Goal: Task Accomplishment & Management: Use online tool/utility

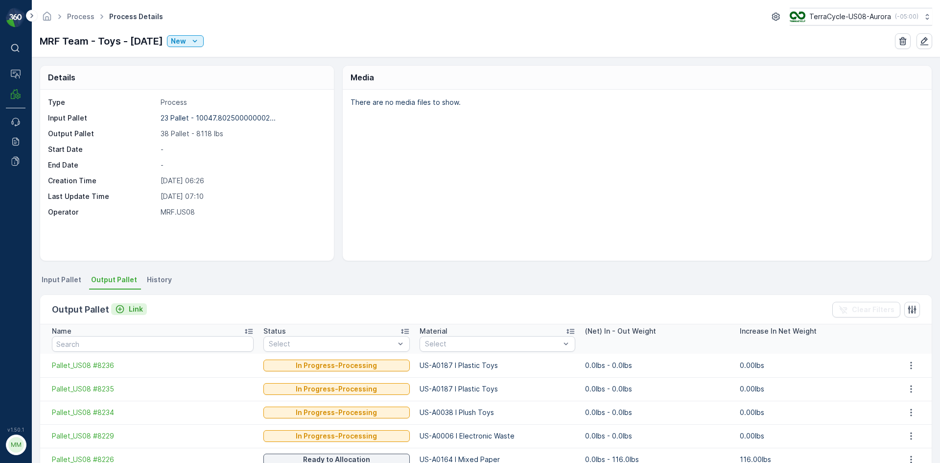
click at [138, 309] on p "Link" at bounding box center [136, 309] width 14 height 10
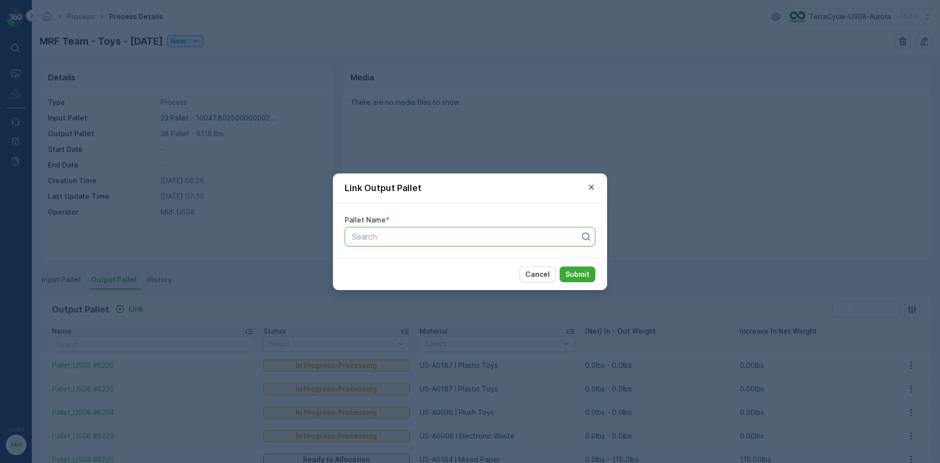
click at [392, 238] on div at bounding box center [466, 236] width 230 height 9
type input "8250"
click at [560, 266] on button "Submit" at bounding box center [578, 274] width 36 height 16
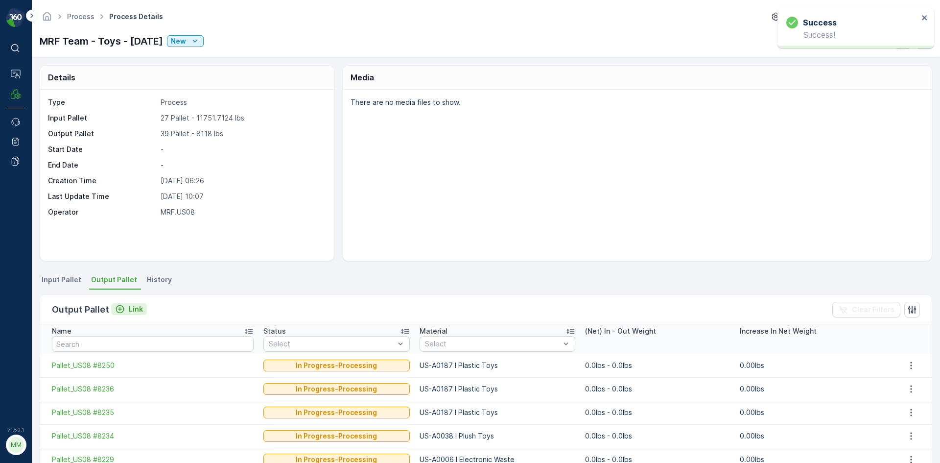
click at [124, 309] on div "Link" at bounding box center [129, 309] width 28 height 10
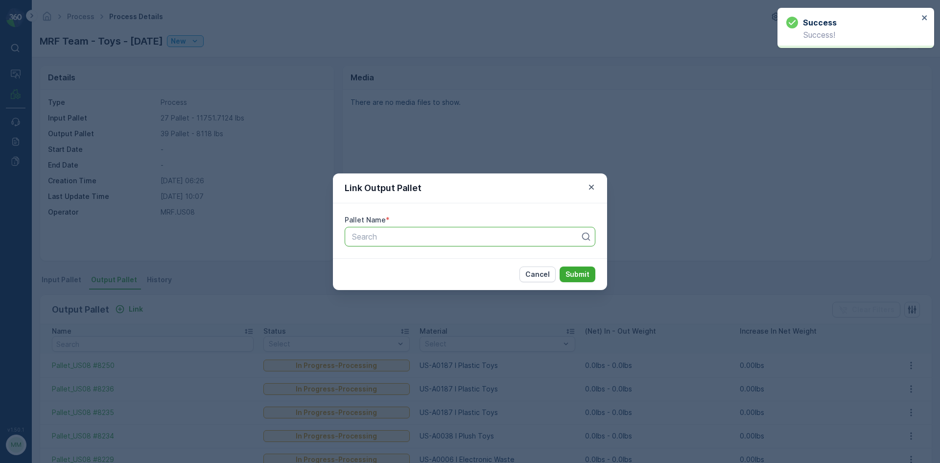
click at [394, 239] on div at bounding box center [466, 236] width 230 height 9
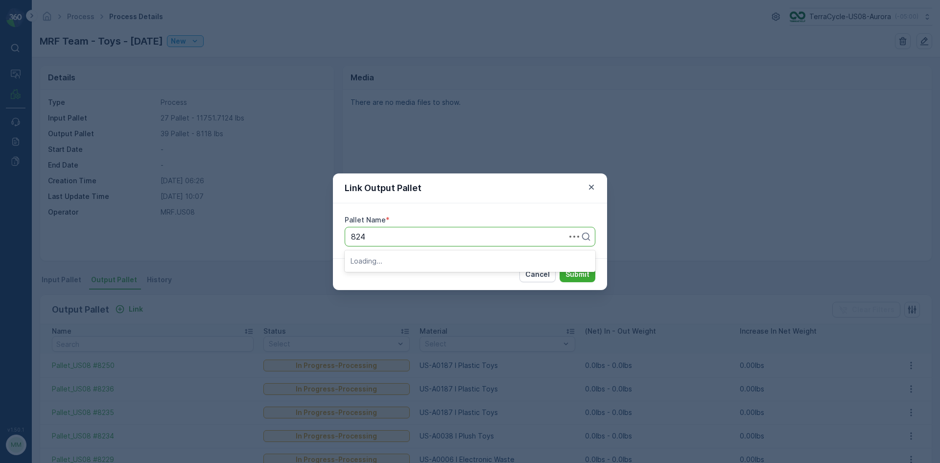
type input "8249"
click at [560, 266] on button "Submit" at bounding box center [578, 274] width 36 height 16
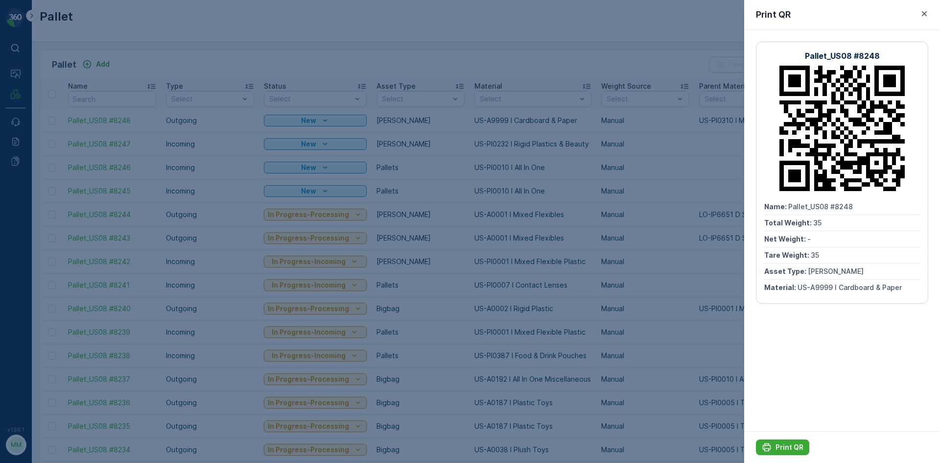
click at [612, 230] on div at bounding box center [470, 231] width 940 height 463
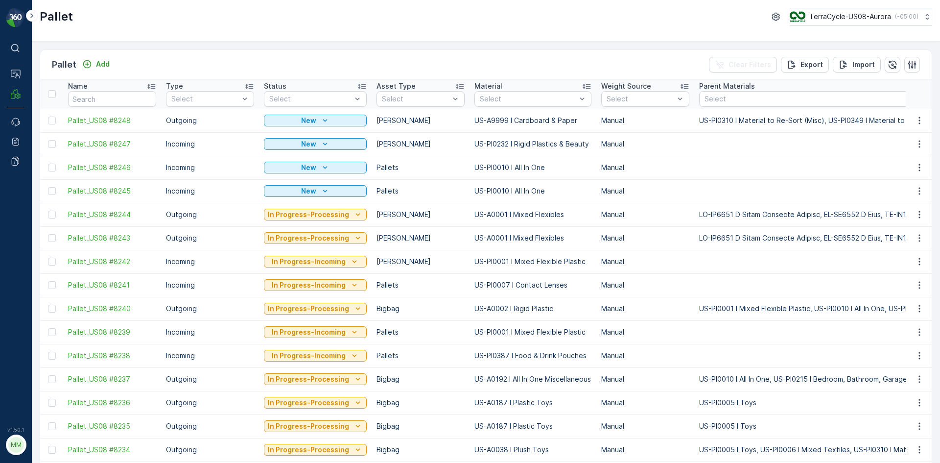
click at [89, 58] on div "Pallet Add" at bounding box center [83, 65] width 62 height 14
click at [94, 63] on div "Add" at bounding box center [95, 64] width 27 height 10
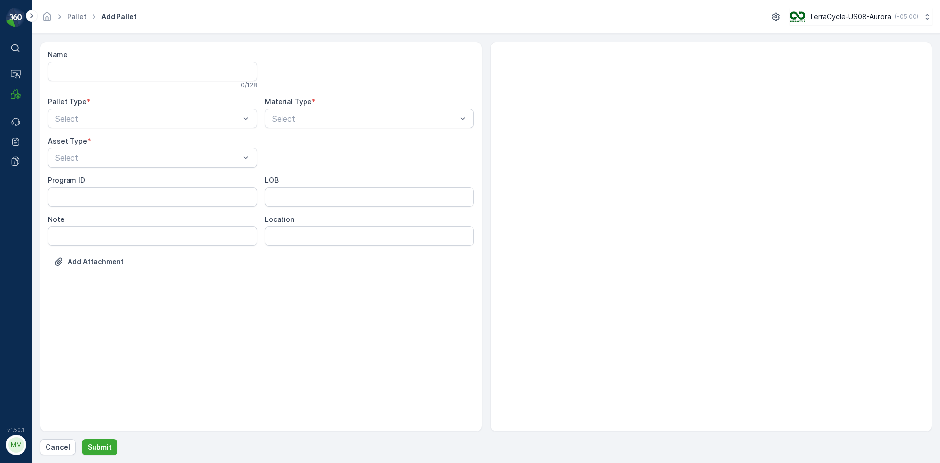
click at [135, 131] on div "Name 0 / 128 Pallet Type * Select Material Type * Select Asset Type * Select Pr…" at bounding box center [261, 165] width 426 height 231
click at [135, 130] on div "Name 0 / 128 Pallet Type * Select Material Type * Select Asset Type * Select Pr…" at bounding box center [261, 165] width 426 height 231
click at [135, 127] on div "Select" at bounding box center [152, 119] width 209 height 20
click at [135, 162] on div "Outgoing" at bounding box center [152, 159] width 197 height 9
click at [101, 228] on div "Bigbag" at bounding box center [152, 231] width 197 height 9
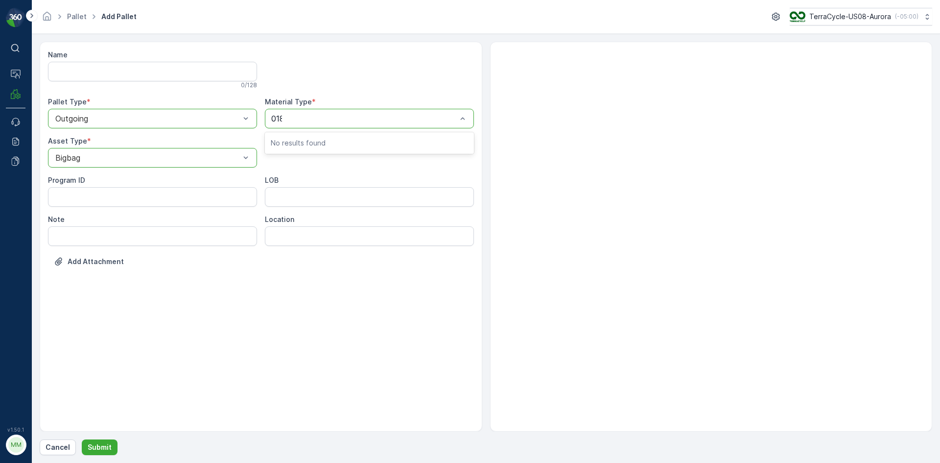
type input "0187"
click at [339, 142] on span "US-A0187 I Plastic Toys" at bounding box center [316, 142] width 90 height 9
click at [104, 445] on p "Submit" at bounding box center [100, 447] width 24 height 10
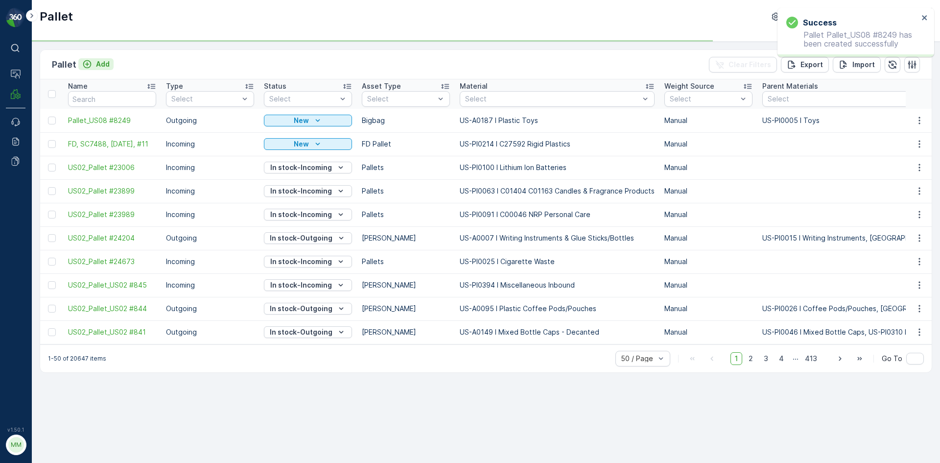
click at [106, 66] on p "Add" at bounding box center [103, 64] width 14 height 10
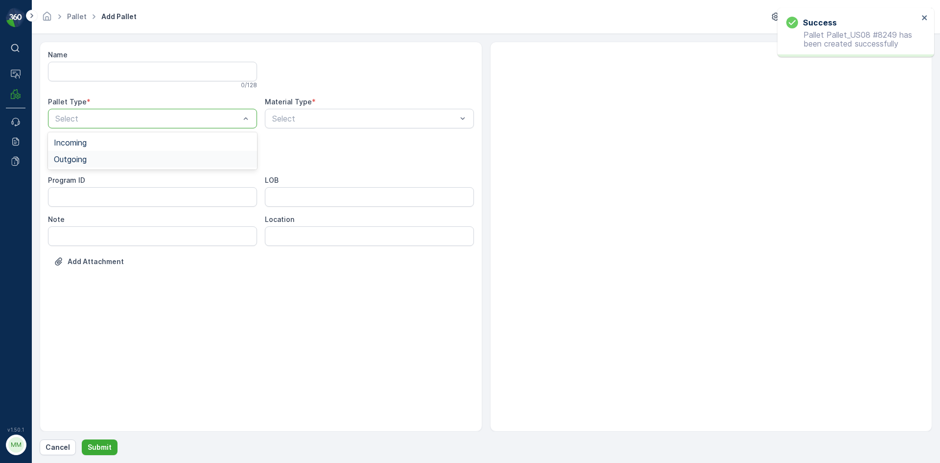
click at [104, 161] on div "Outgoing" at bounding box center [152, 159] width 197 height 9
click at [84, 231] on div "Bigbag" at bounding box center [152, 231] width 197 height 9
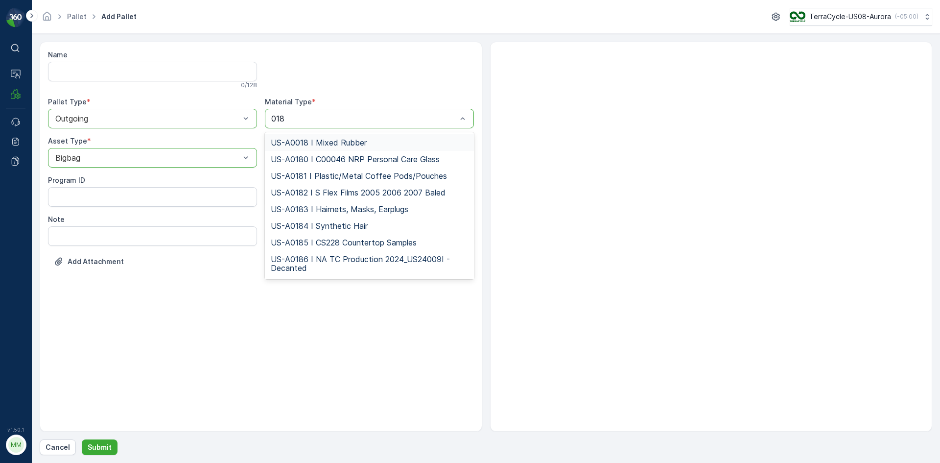
type input "0187"
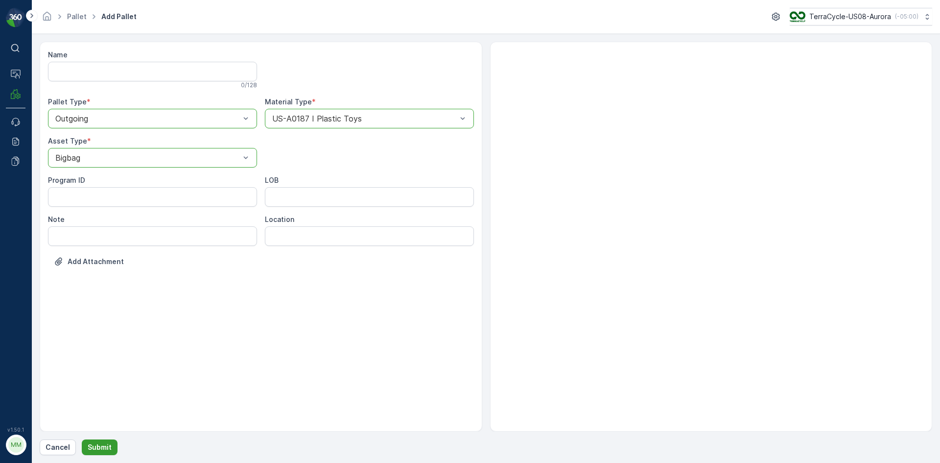
click at [99, 441] on button "Submit" at bounding box center [100, 447] width 36 height 16
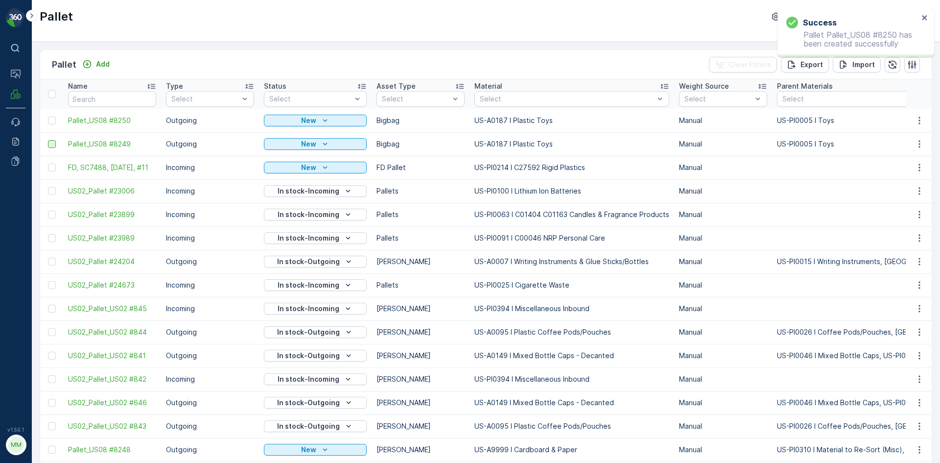
click at [52, 144] on div at bounding box center [52, 144] width 8 height 8
click at [48, 140] on input "checkbox" at bounding box center [48, 140] width 0 height 0
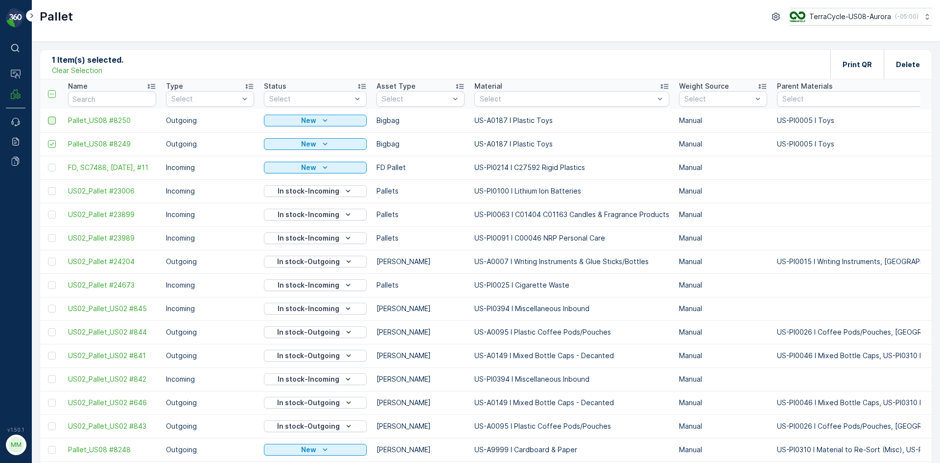
click at [52, 121] on div at bounding box center [52, 121] width 8 height 8
click at [48, 117] on input "checkbox" at bounding box center [48, 117] width 0 height 0
click at [856, 62] on p "Print QR" at bounding box center [857, 65] width 29 height 10
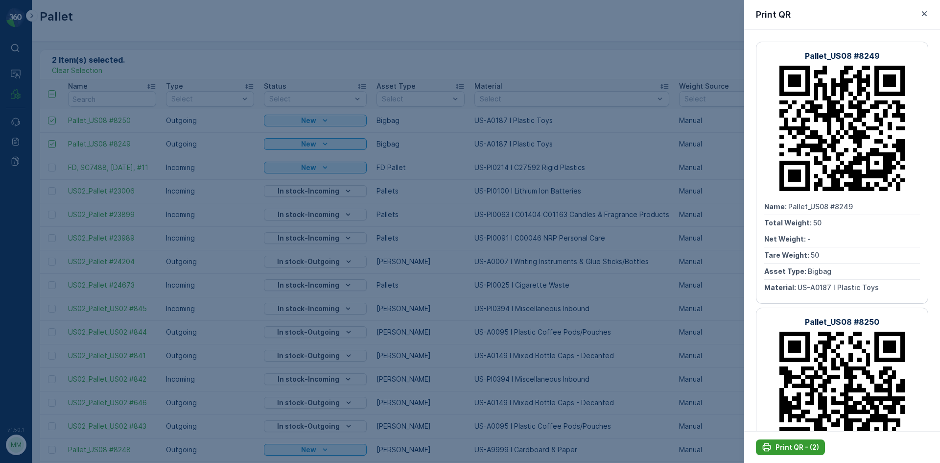
click at [797, 445] on p "Print QR - (2)" at bounding box center [798, 447] width 44 height 10
click at [720, 391] on div at bounding box center [470, 231] width 940 height 463
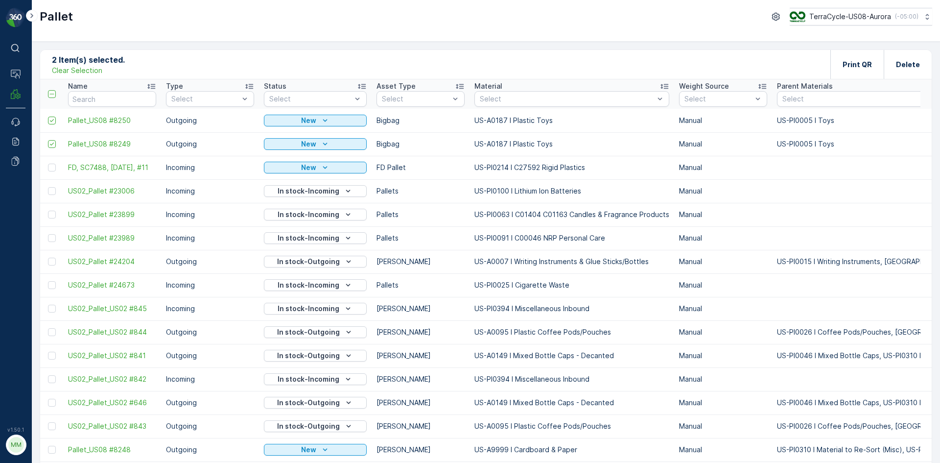
click at [83, 64] on p "2 Item(s) selected." at bounding box center [88, 60] width 73 height 12
click at [86, 71] on p "Clear Selection" at bounding box center [77, 71] width 50 height 10
click at [103, 63] on p "Add" at bounding box center [103, 64] width 14 height 10
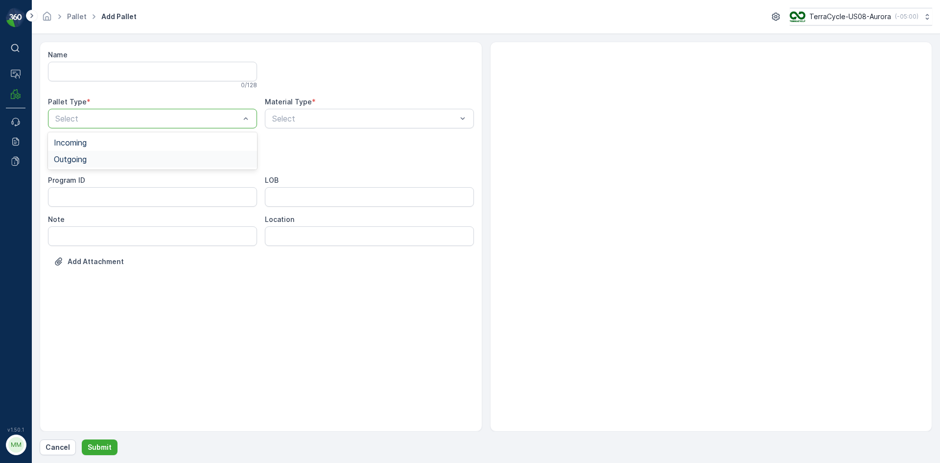
click at [120, 161] on div "Outgoing" at bounding box center [152, 159] width 197 height 9
click at [101, 231] on div "Bigbag" at bounding box center [152, 231] width 197 height 9
type input "0168"
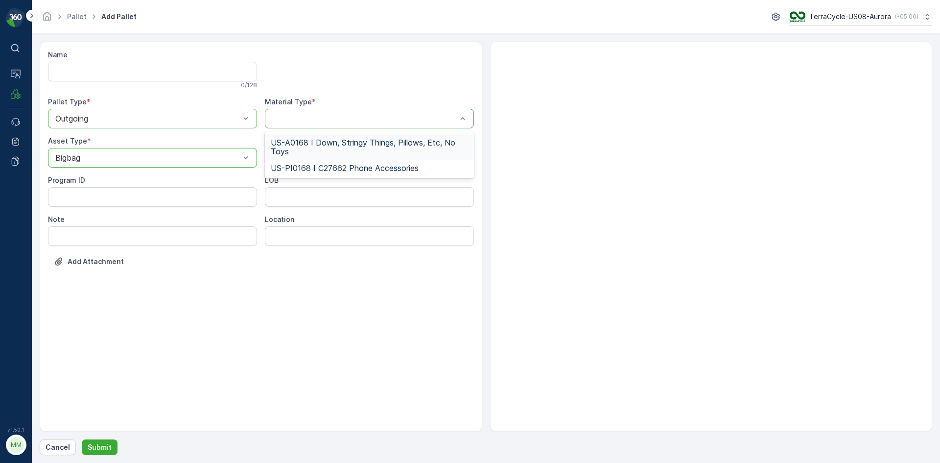
click at [331, 125] on div at bounding box center [369, 119] width 209 height 20
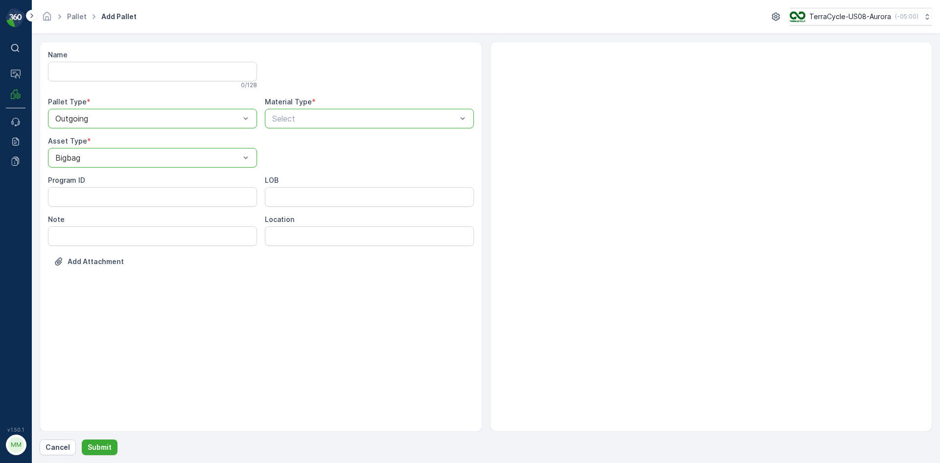
click at [331, 125] on div "Select" at bounding box center [369, 119] width 209 height 20
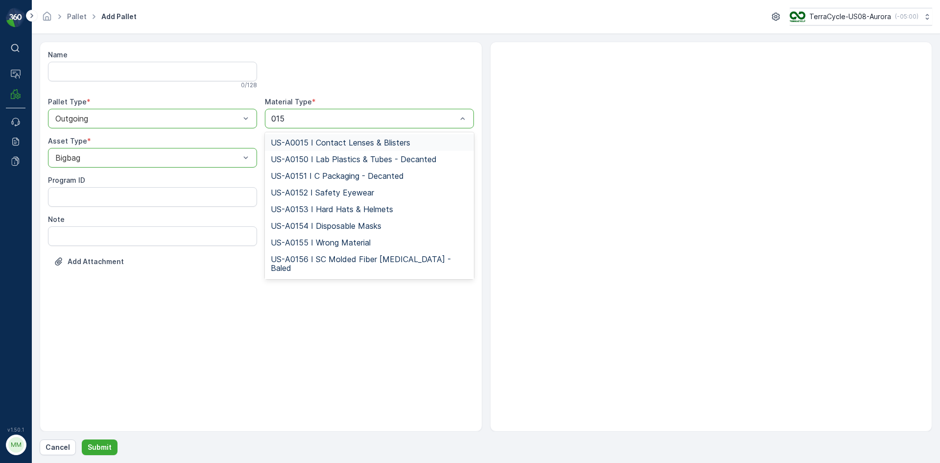
type input "0158"
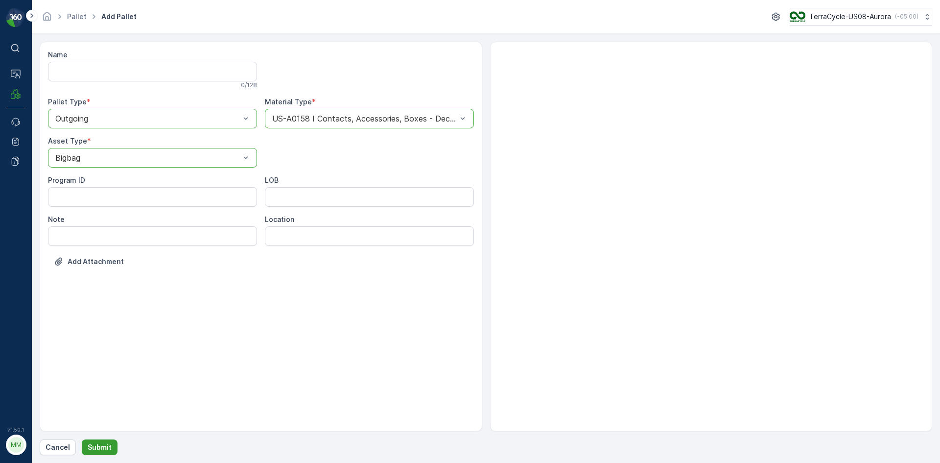
click at [98, 446] on p "Submit" at bounding box center [100, 447] width 24 height 10
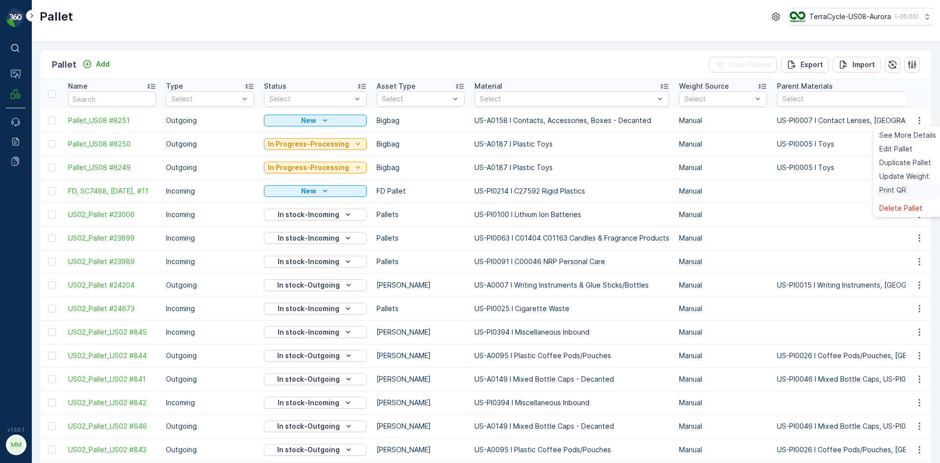
click at [908, 185] on div "Print QR" at bounding box center [908, 190] width 65 height 14
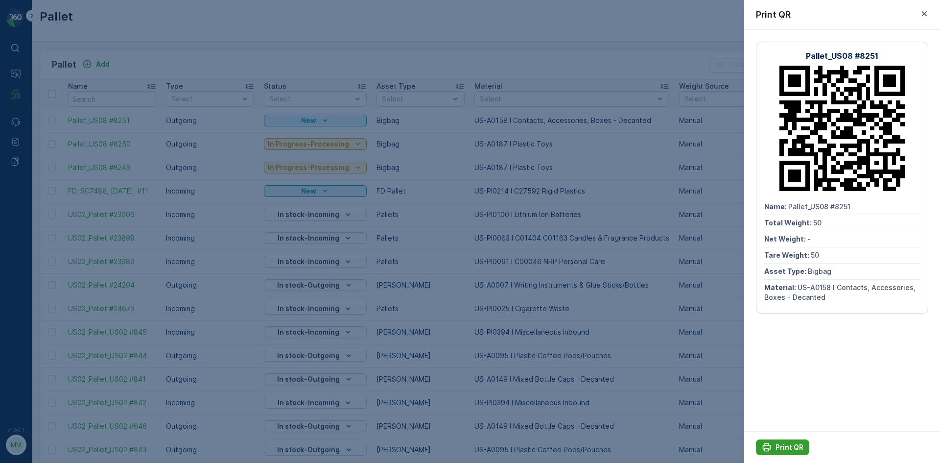
click at [782, 443] on p "Print QR" at bounding box center [790, 447] width 28 height 10
click at [606, 62] on div at bounding box center [470, 231] width 940 height 463
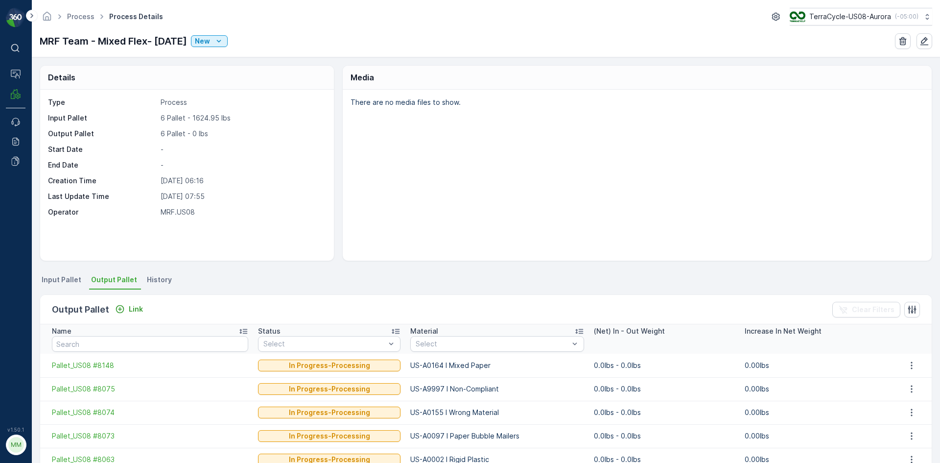
click at [70, 285] on li "Input Pallet" at bounding box center [63, 281] width 46 height 17
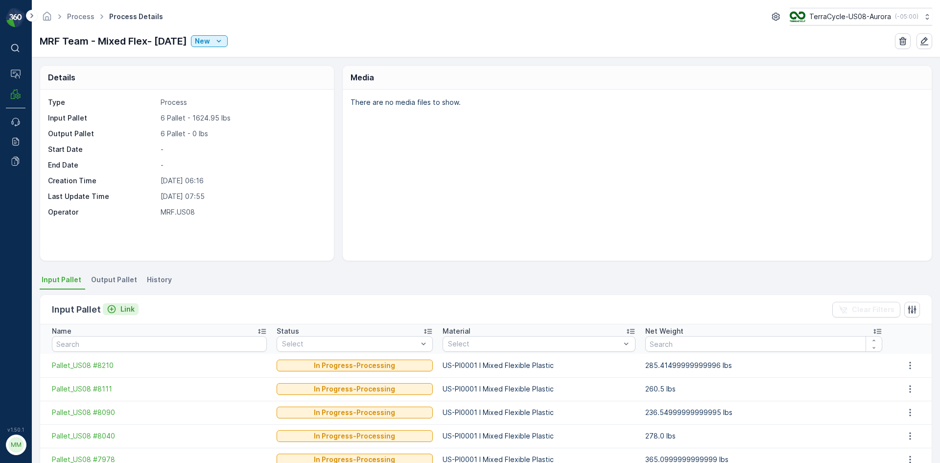
click at [128, 305] on p "Link" at bounding box center [127, 309] width 14 height 10
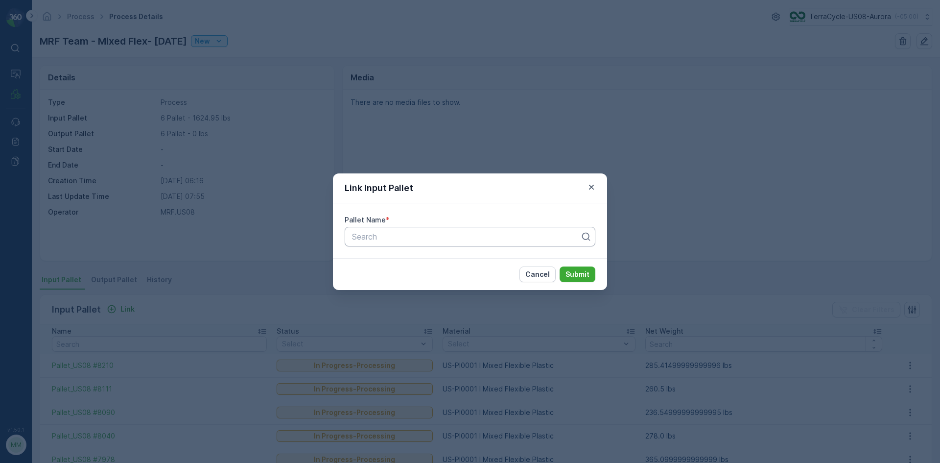
click at [422, 238] on div at bounding box center [466, 236] width 230 height 9
type input "8223"
click at [560, 266] on button "Submit" at bounding box center [578, 274] width 36 height 16
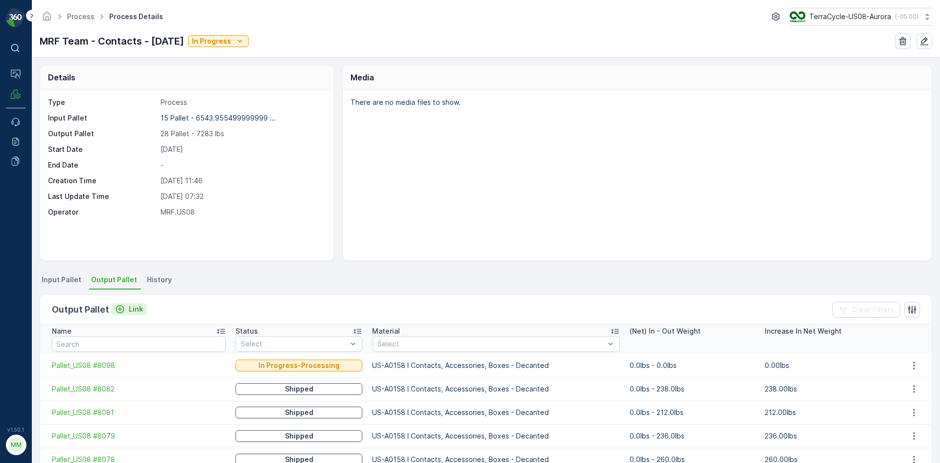
click at [138, 308] on p "Link" at bounding box center [136, 309] width 14 height 10
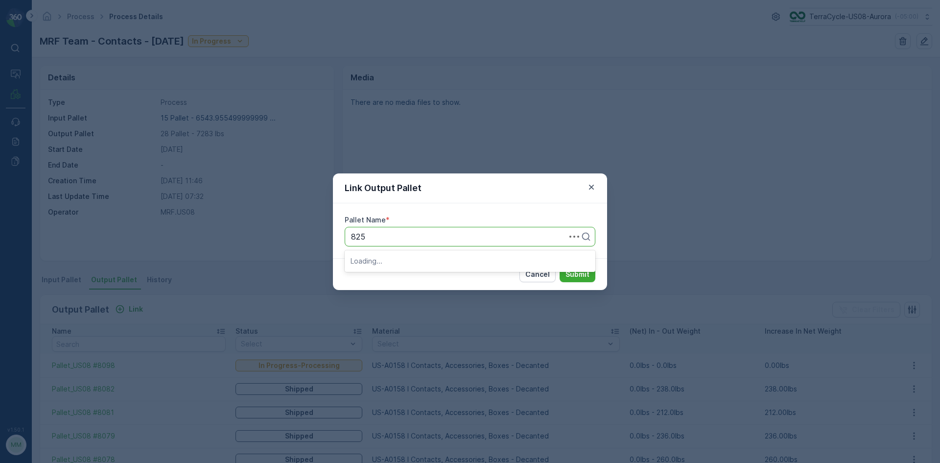
type input "8251"
click at [508, 259] on div "Pallet_US08 #8251" at bounding box center [470, 260] width 239 height 9
click at [573, 270] on p "Submit" at bounding box center [578, 274] width 24 height 10
